Goal: Information Seeking & Learning: Learn about a topic

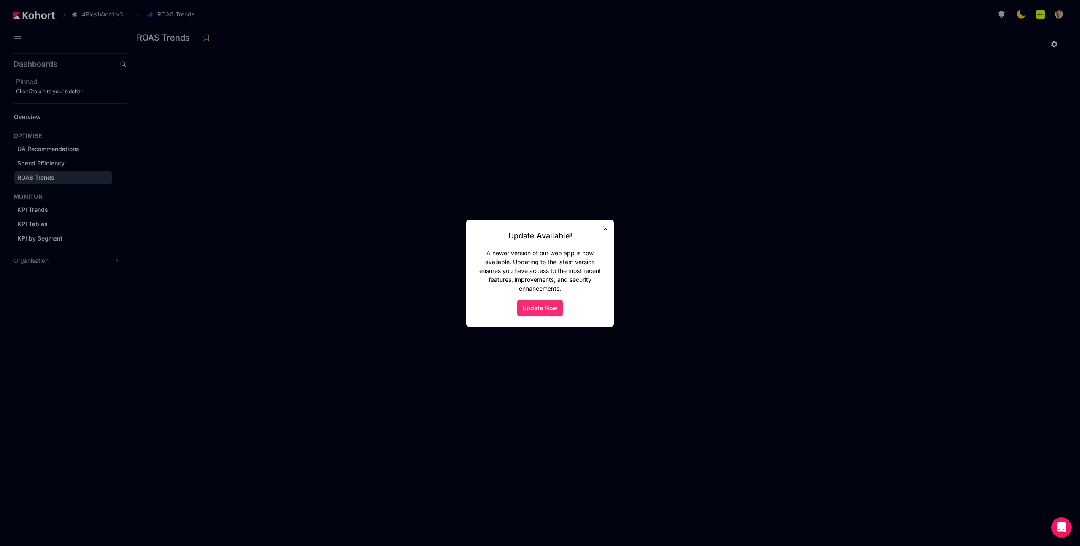
click at [536, 308] on button "Update Now" at bounding box center [540, 307] width 46 height 17
click at [550, 310] on button "Update Now" at bounding box center [540, 307] width 46 height 17
click at [544, 307] on button "Update Now" at bounding box center [540, 307] width 46 height 17
click at [535, 302] on button "Update Now" at bounding box center [540, 307] width 46 height 17
click at [534, 304] on button "Update Now" at bounding box center [540, 307] width 46 height 17
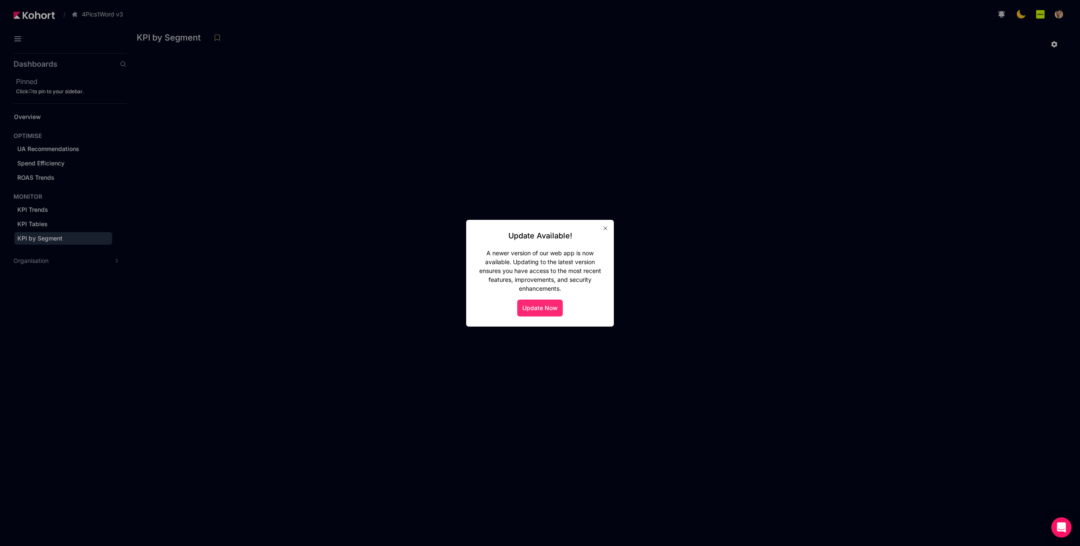
click at [532, 306] on button "Update Now" at bounding box center [540, 307] width 46 height 17
